Goal: Use online tool/utility: Utilize a website feature to perform a specific function

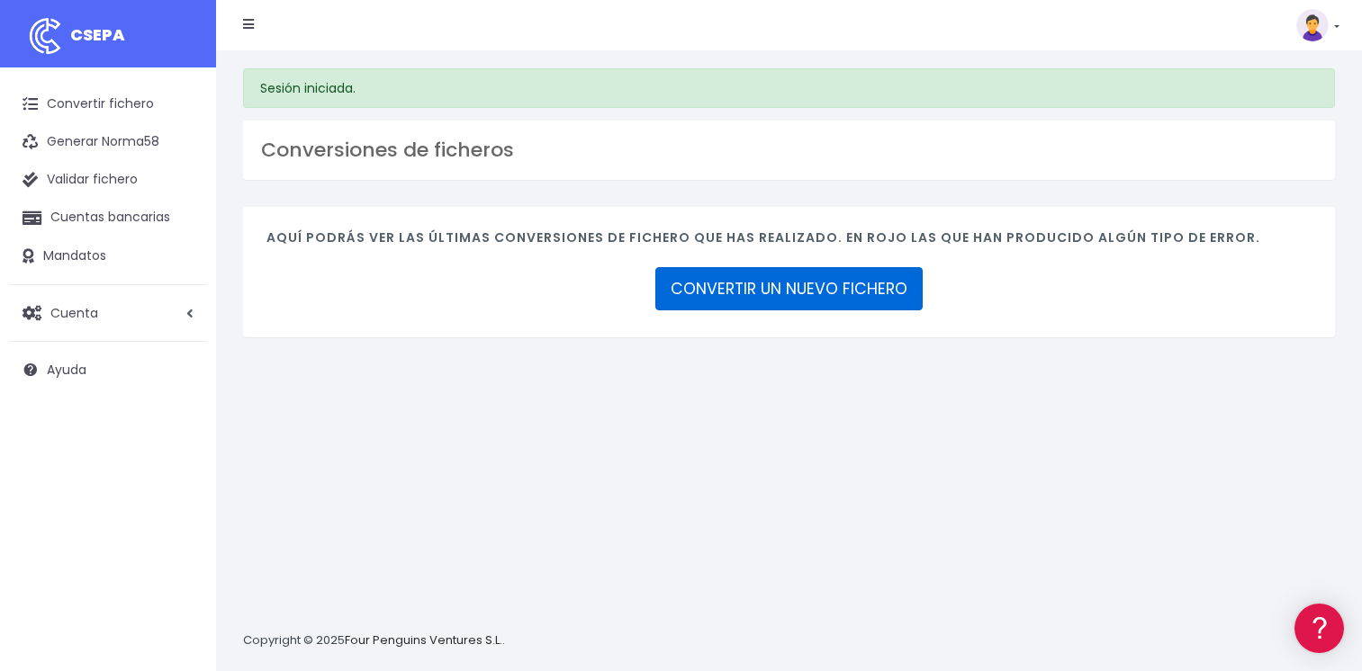
click at [726, 299] on link "CONVERTIR UN NUEVO FICHERO" at bounding box center [788, 288] width 267 height 43
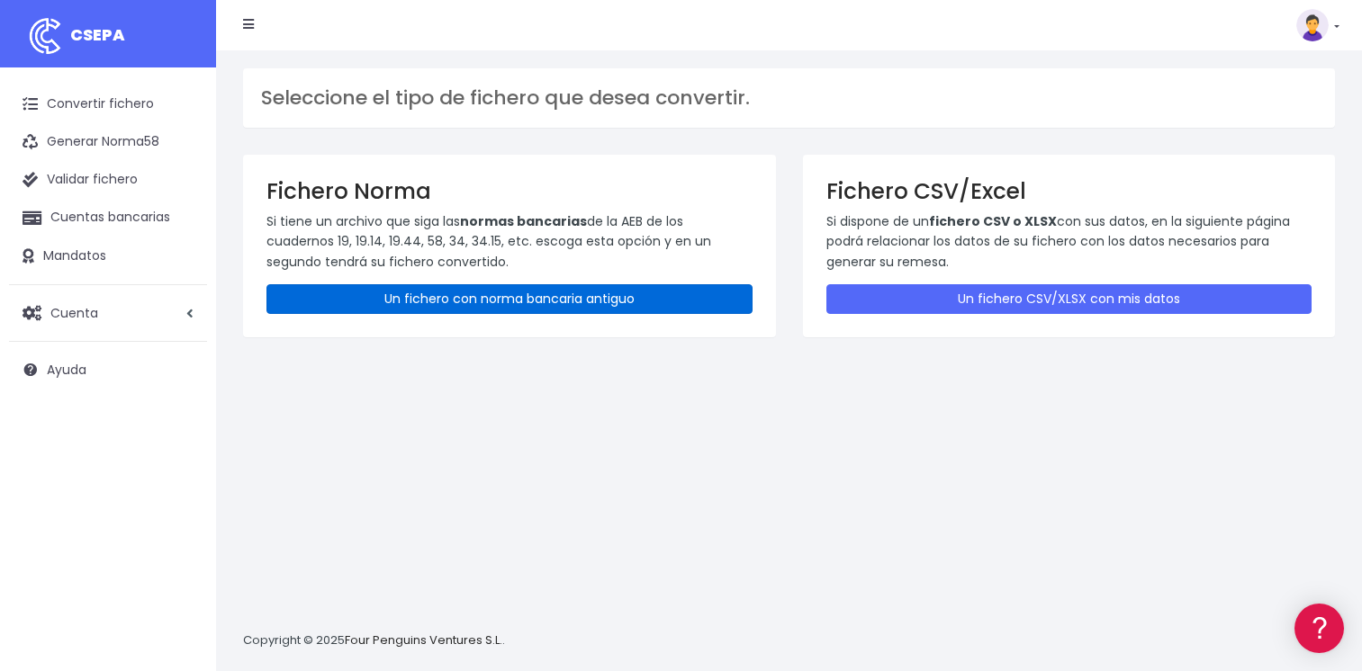
click at [533, 298] on link "Un fichero con norma bancaria antiguo" at bounding box center [509, 299] width 486 height 30
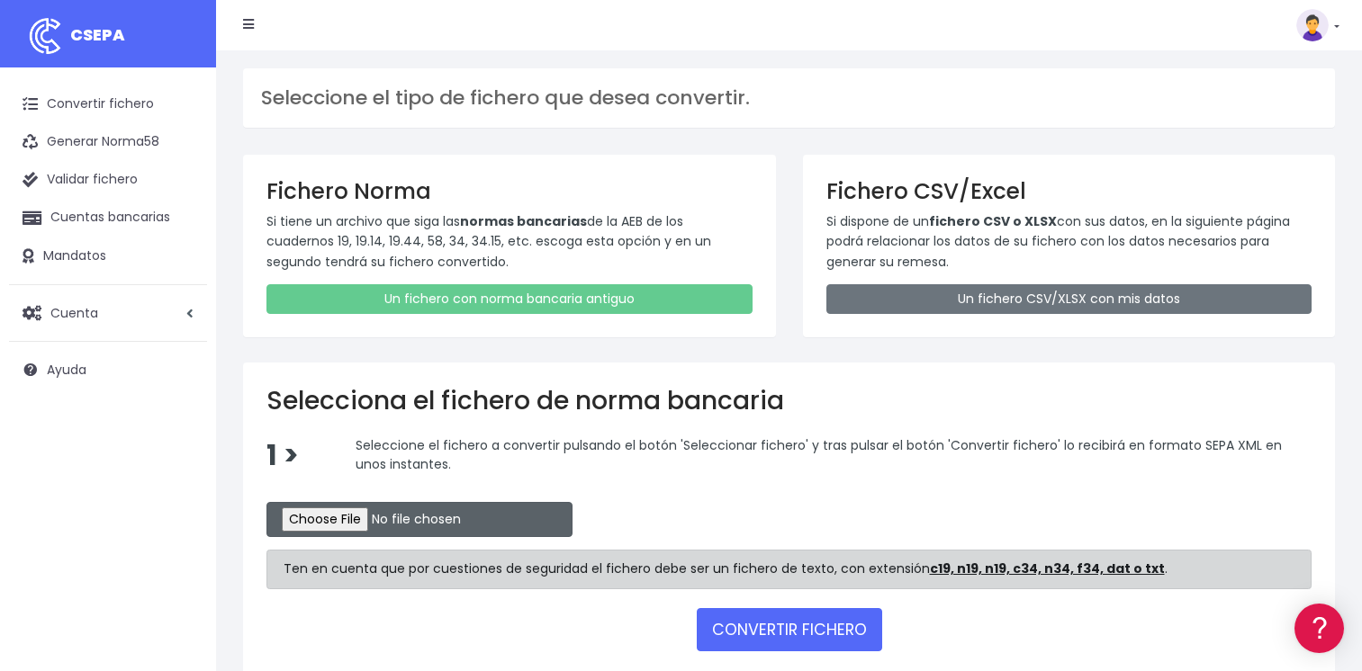
click at [329, 518] on input "file" at bounding box center [419, 519] width 306 height 35
type input "C:\fakepath\CSB19RCR05498_4301.TXT"
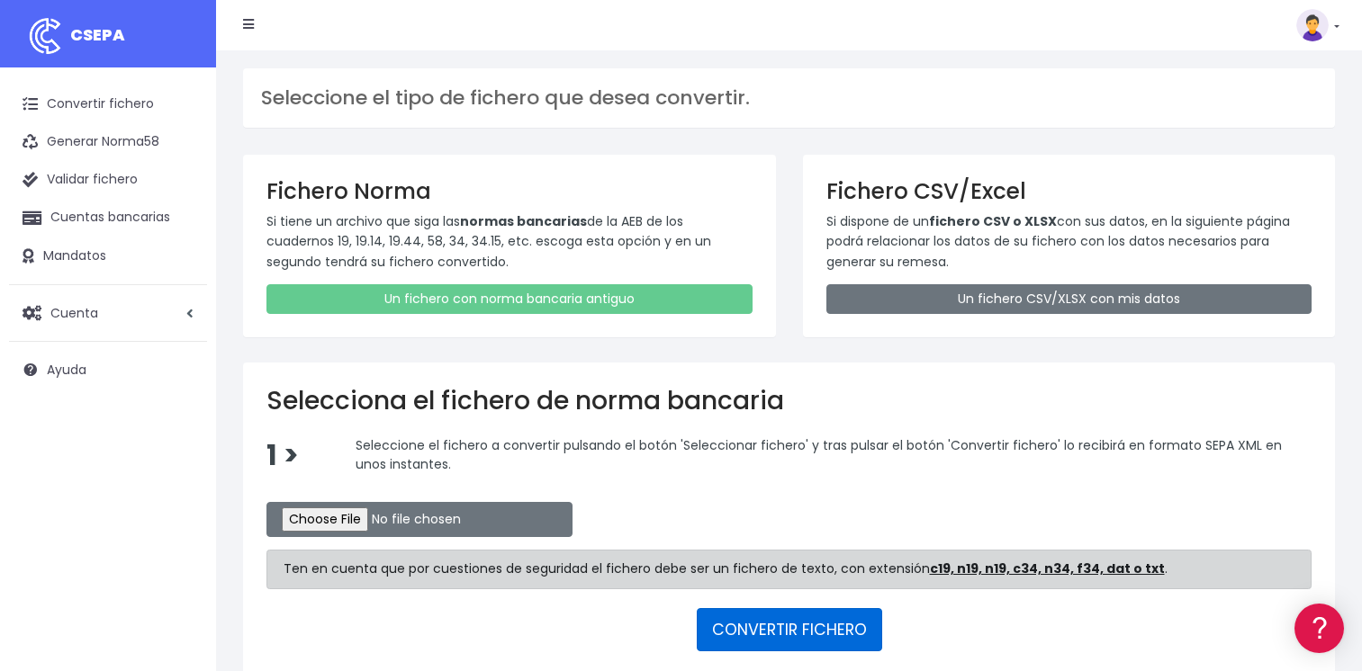
click at [759, 623] on button "CONVERTIR FICHERO" at bounding box center [789, 629] width 185 height 43
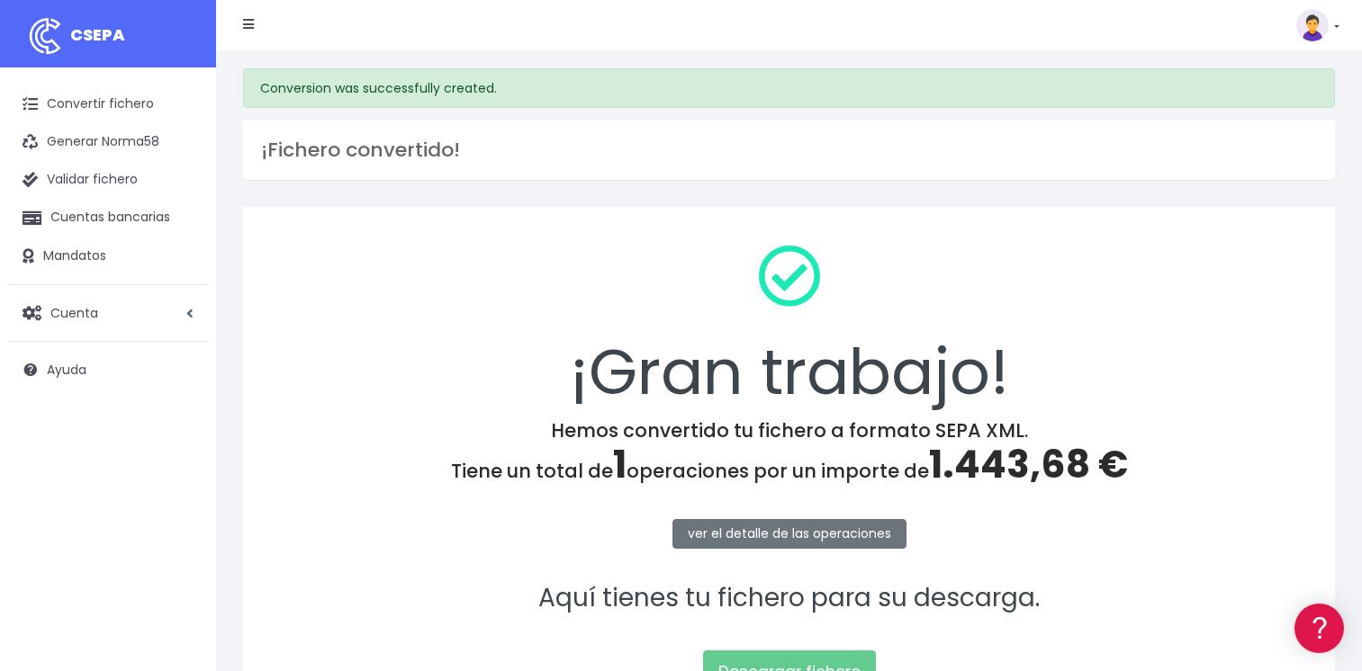
scroll to position [188, 0]
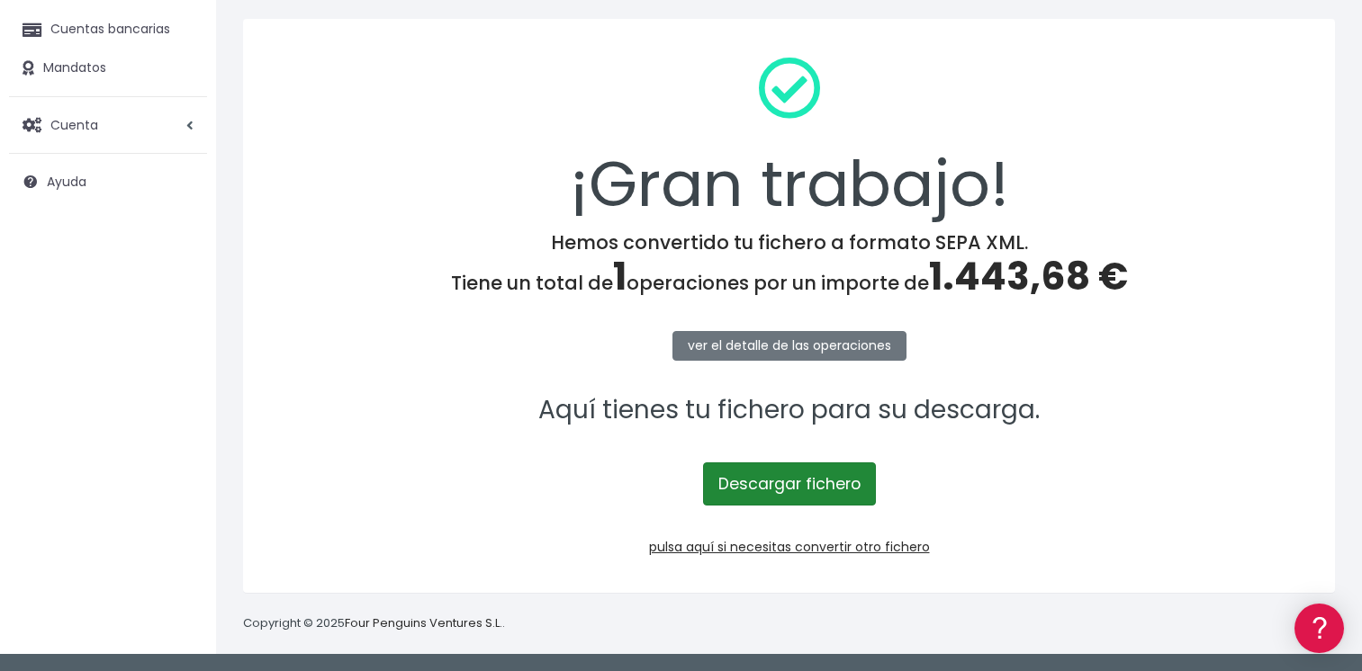
click at [779, 486] on link "Descargar fichero" at bounding box center [789, 484] width 173 height 43
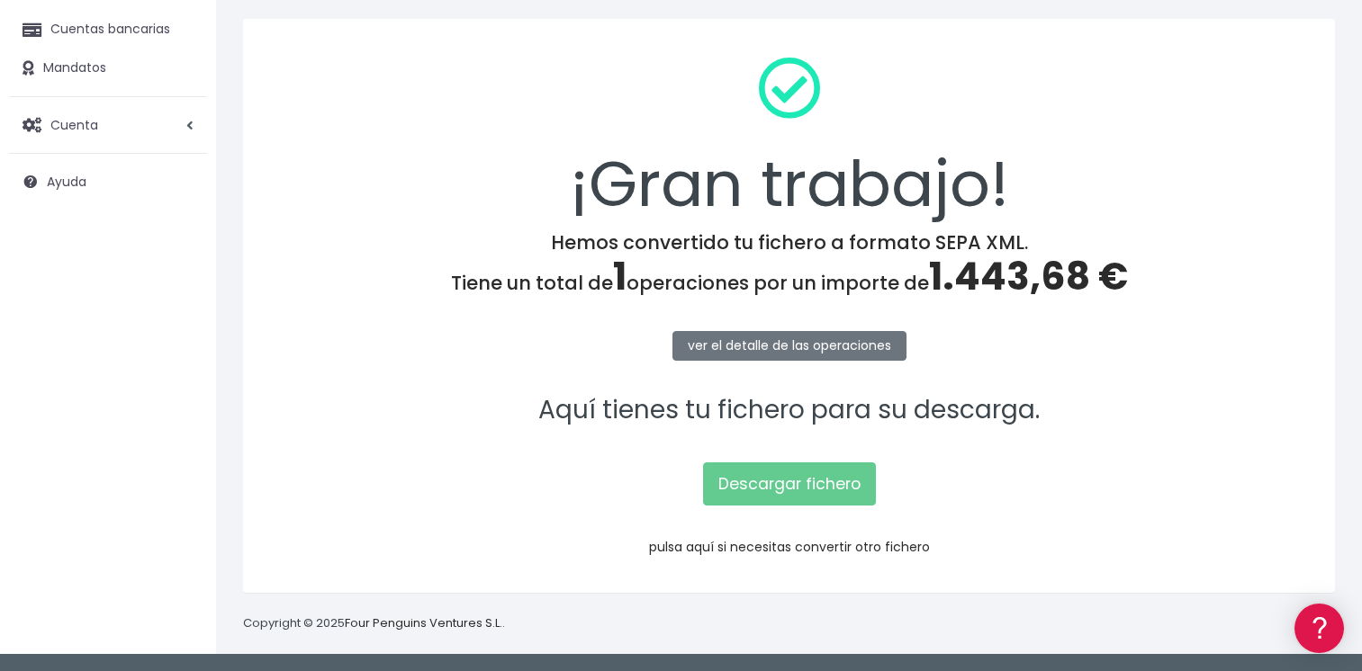
click at [767, 545] on link "pulsa aquí si necesitas convertir otro fichero" at bounding box center [789, 547] width 281 height 18
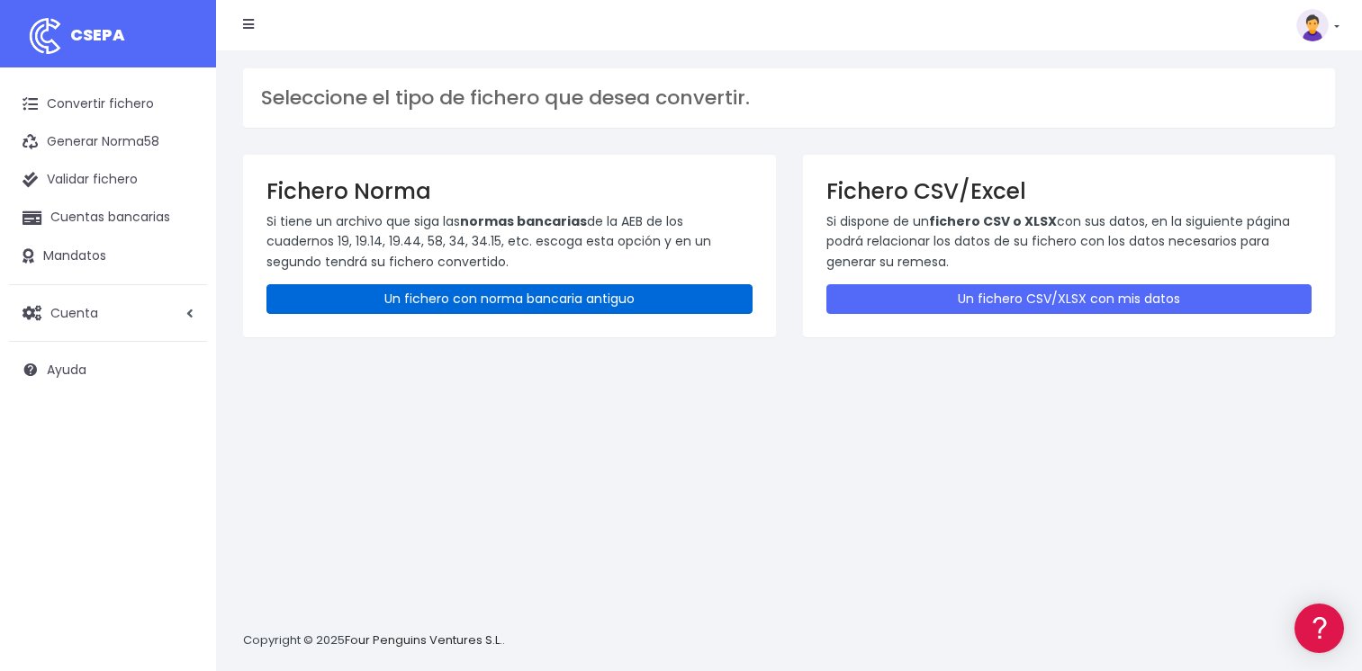
click at [504, 293] on link "Un fichero con norma bancaria antiguo" at bounding box center [509, 299] width 486 height 30
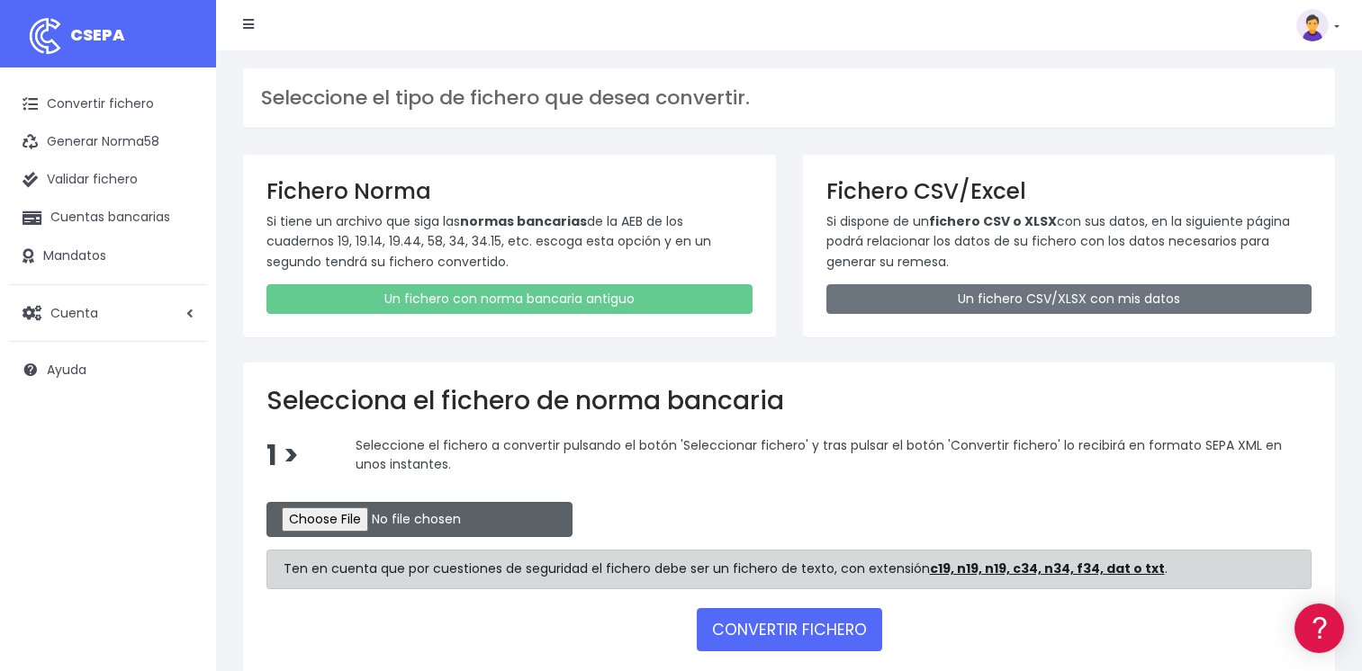
click at [317, 513] on input "file" at bounding box center [419, 519] width 306 height 35
type input "C:\fakepath\CSB19RCR05499_4303.TXT"
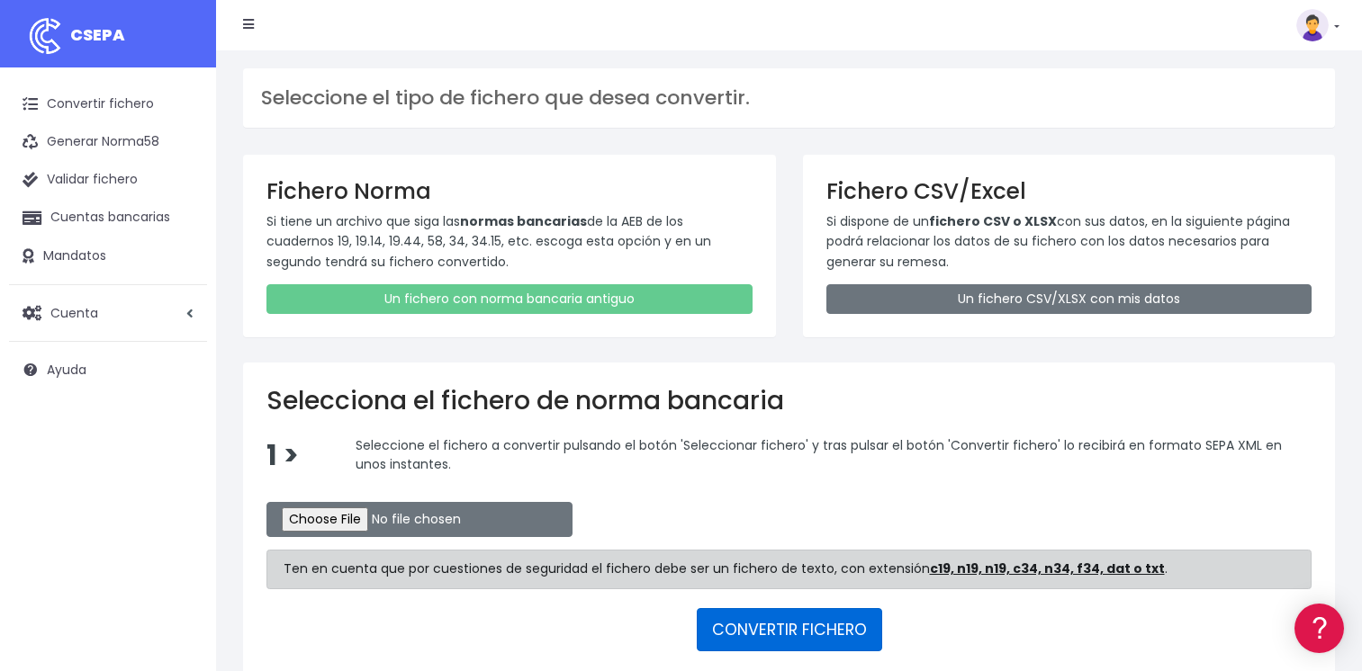
click at [761, 628] on button "CONVERTIR FICHERO" at bounding box center [789, 629] width 185 height 43
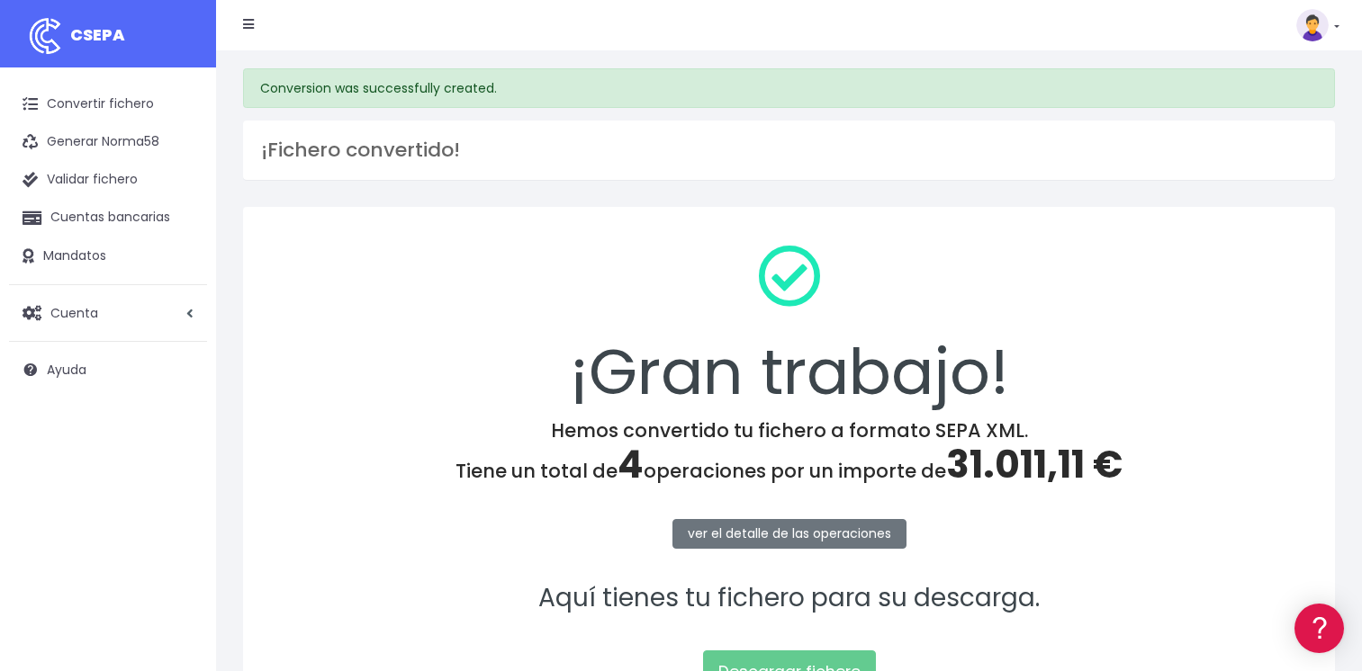
scroll to position [188, 0]
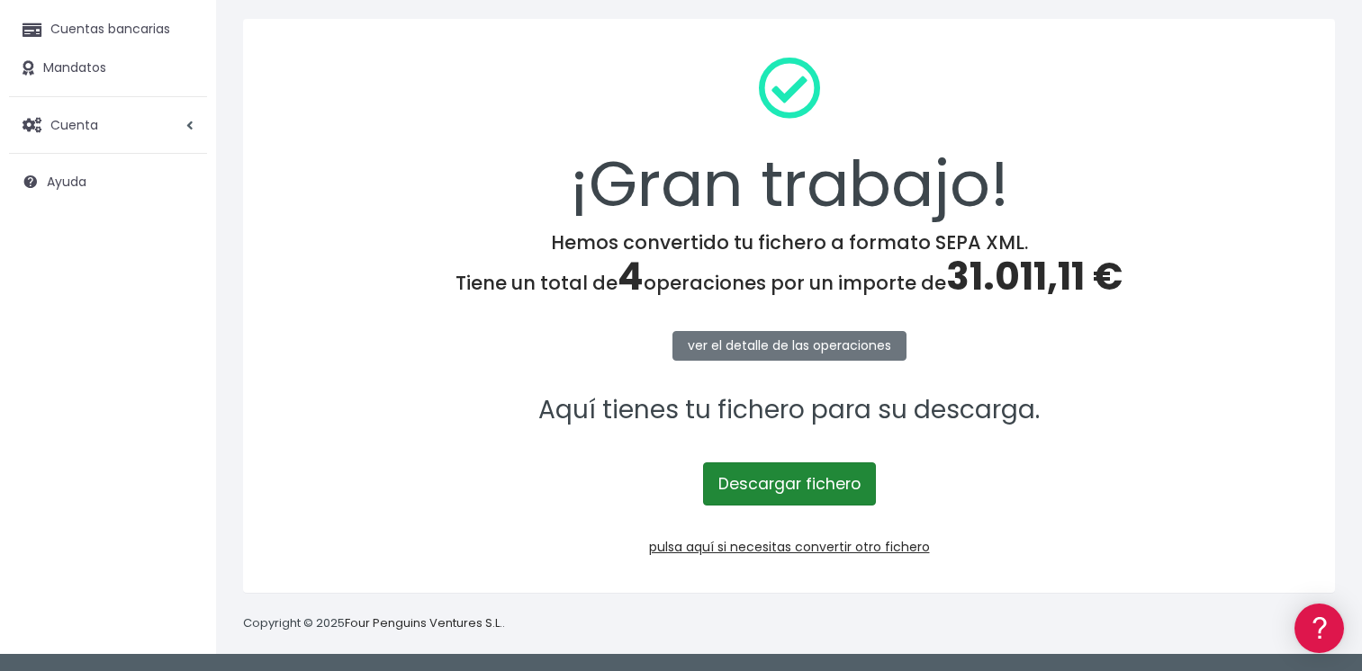
click at [773, 497] on link "Descargar fichero" at bounding box center [789, 484] width 173 height 43
